Goal: Task Accomplishment & Management: Manage account settings

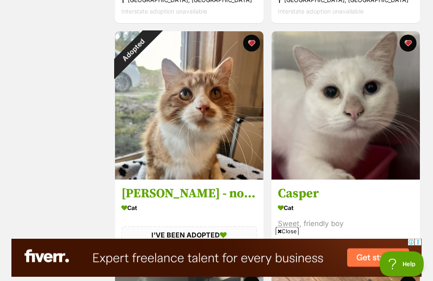
scroll to position [1592, 0]
click at [152, 47] on div "Adopted" at bounding box center [133, 49] width 37 height 37
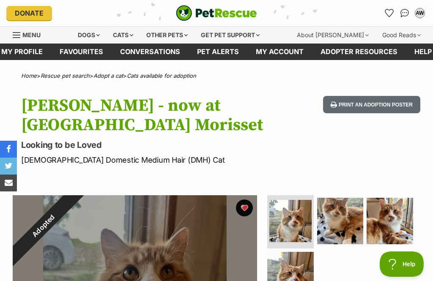
click at [248, 206] on button "favourite" at bounding box center [244, 207] width 17 height 17
click at [82, 47] on link "Favourites" at bounding box center [81, 52] width 60 height 16
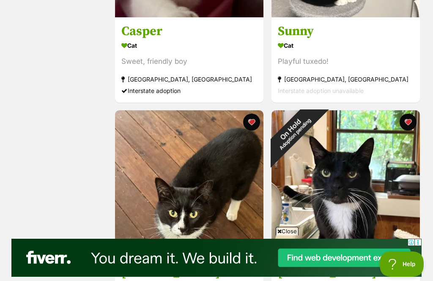
scroll to position [1754, 0]
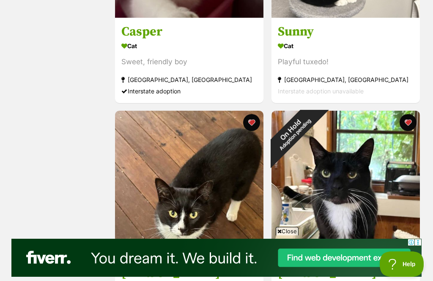
click at [314, 122] on div "On Hold Adoption pending" at bounding box center [292, 132] width 42 height 42
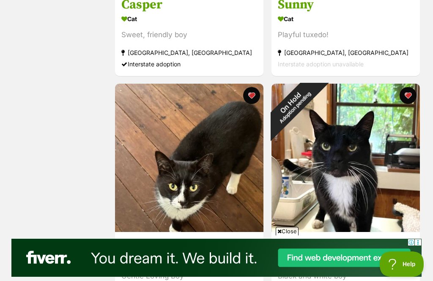
click at [407, 100] on button "favourite" at bounding box center [407, 95] width 17 height 17
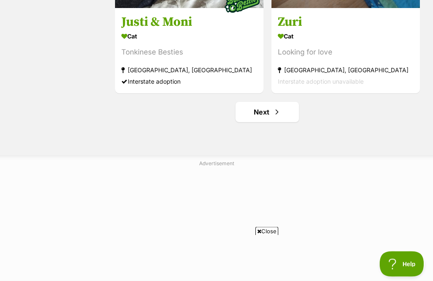
scroll to position [2489, 0]
click at [270, 115] on link "Next" at bounding box center [266, 112] width 63 height 20
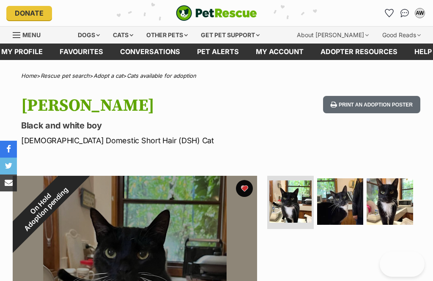
click at [74, 190] on div "On Hold Adoption pending" at bounding box center [43, 206] width 61 height 61
click at [74, 186] on div "On Hold Adoption pending" at bounding box center [43, 206] width 61 height 61
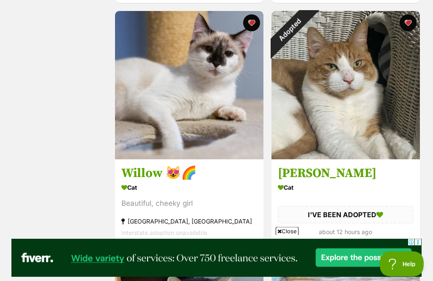
scroll to position [1612, 0]
click at [309, 22] on div "Adopted" at bounding box center [289, 29] width 37 height 37
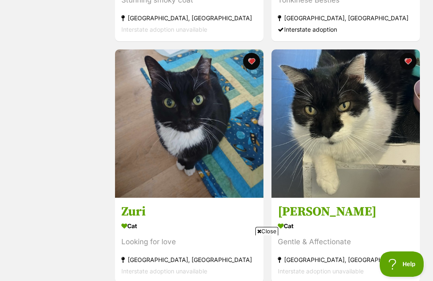
scroll to position [2490, 0]
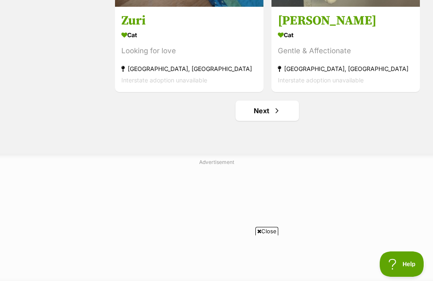
click at [271, 117] on link "Next" at bounding box center [266, 111] width 63 height 20
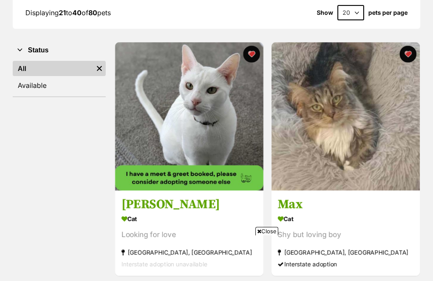
click at [146, 203] on h3 "[PERSON_NAME]" at bounding box center [189, 205] width 136 height 16
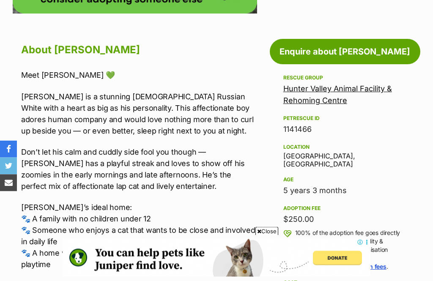
click at [350, 92] on link "Hunter Valley Animal Facility & Rehoming Centre" at bounding box center [337, 95] width 109 height 21
click at [331, 84] on link "Hunter Valley Animal Facility & Rehoming Centre" at bounding box center [337, 94] width 109 height 21
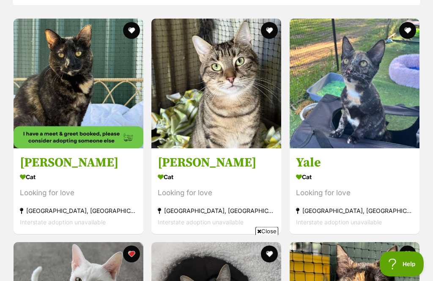
scroll to position [758, 0]
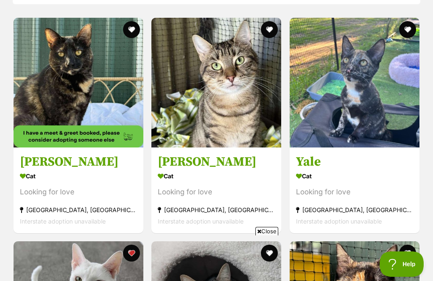
click at [188, 156] on h3 "Harriet" at bounding box center [216, 162] width 117 height 16
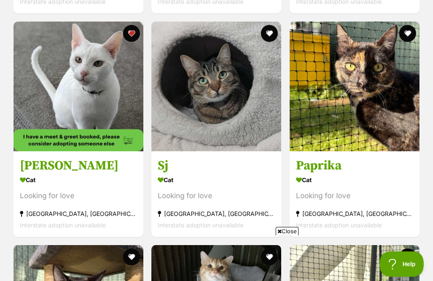
scroll to position [985, 0]
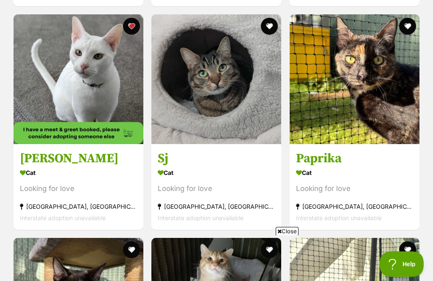
click at [226, 84] on img at bounding box center [216, 79] width 130 height 130
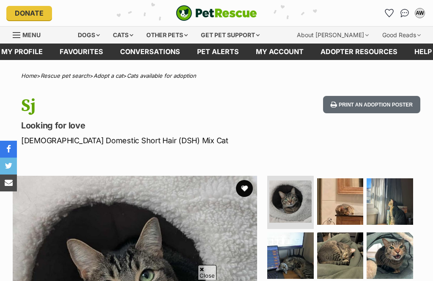
scroll to position [167, 0]
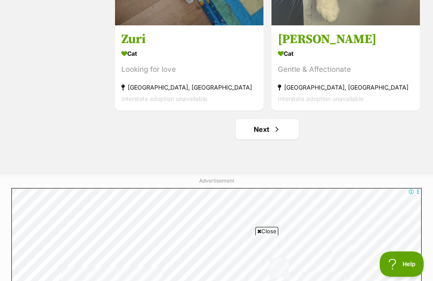
click at [270, 130] on link "Next" at bounding box center [266, 129] width 63 height 20
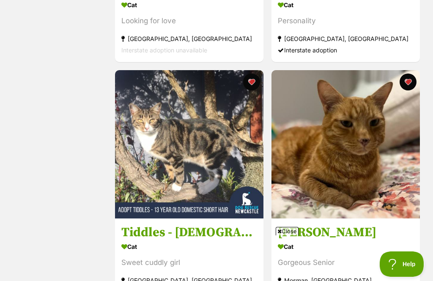
scroll to position [2536, 0]
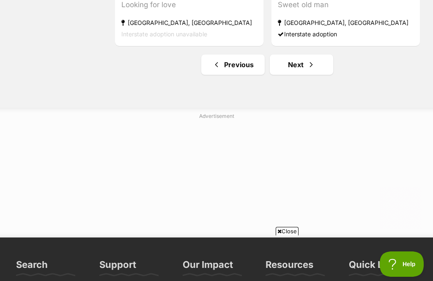
click at [301, 68] on link "Next" at bounding box center [301, 65] width 63 height 20
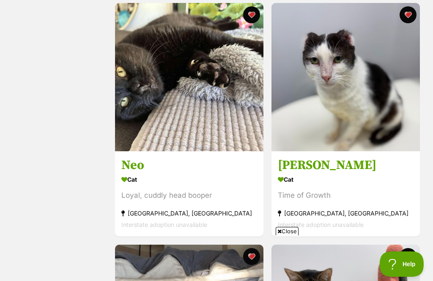
click at [233, 81] on img at bounding box center [189, 77] width 148 height 148
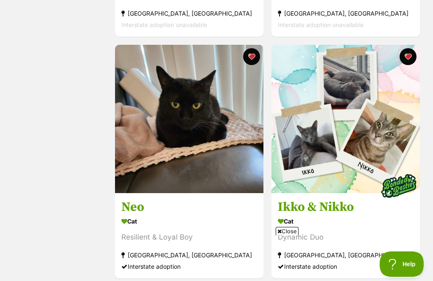
click at [199, 91] on img at bounding box center [189, 119] width 148 height 148
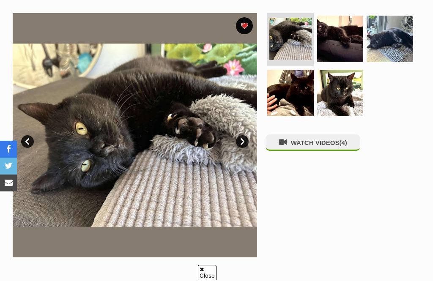
click at [346, 89] on img at bounding box center [340, 93] width 46 height 46
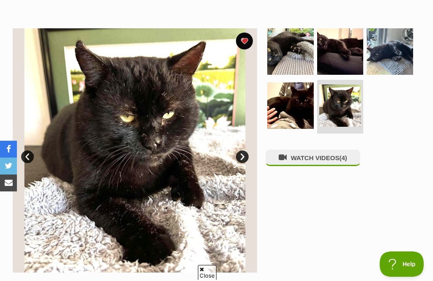
scroll to position [122, 0]
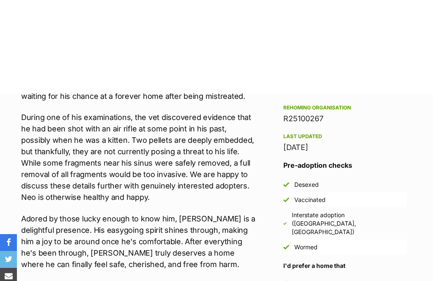
scroll to position [558, 0]
